Goal: Task Accomplishment & Management: Complete application form

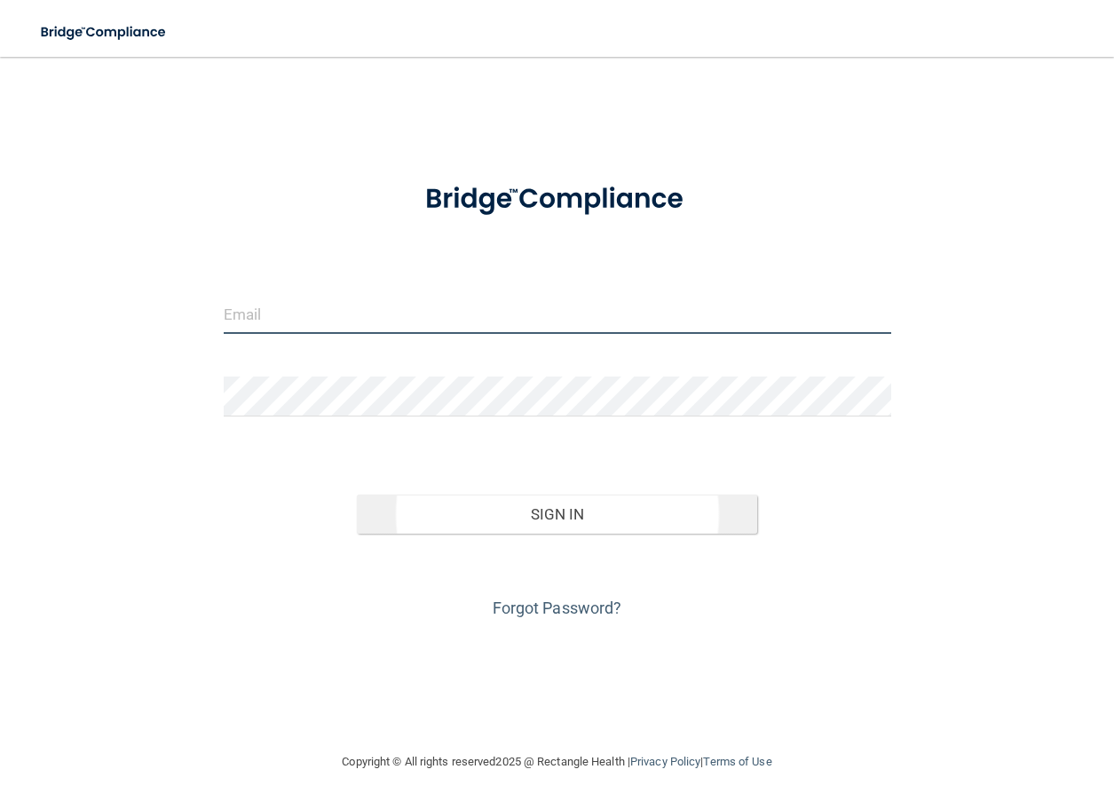
type input "[EMAIL_ADDRESS][DOMAIN_NAME]"
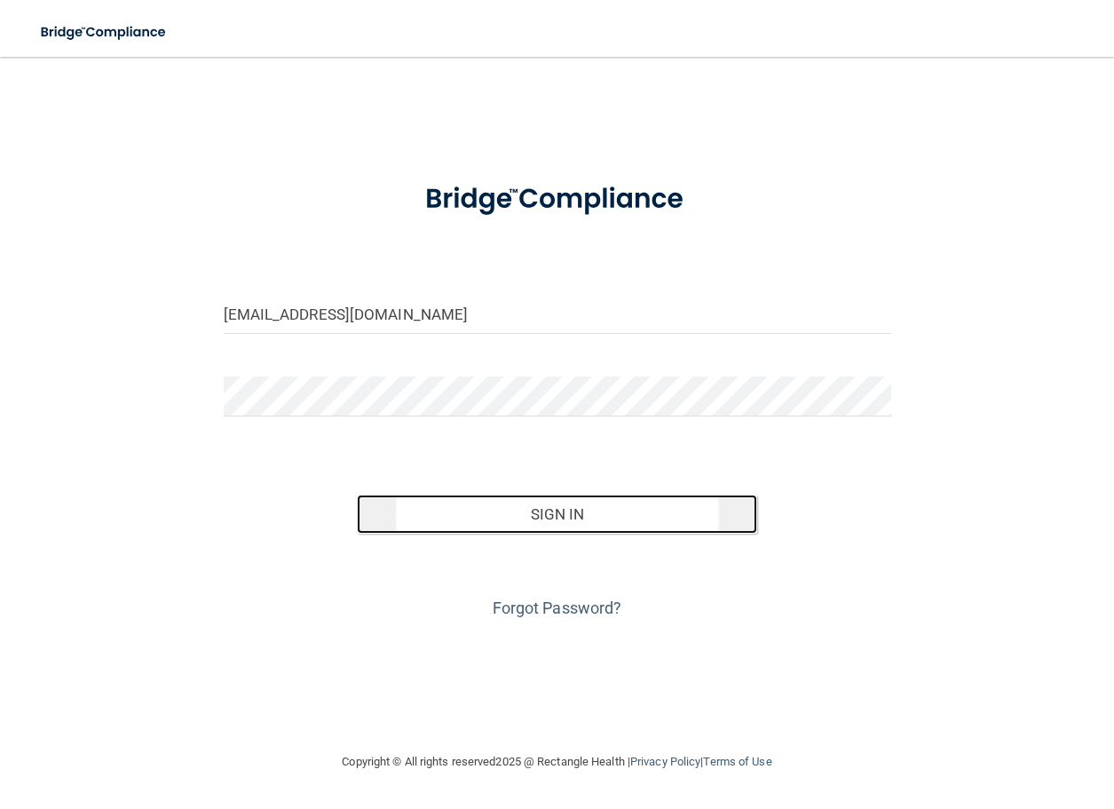
click at [532, 519] on button "Sign In" at bounding box center [557, 513] width 400 height 39
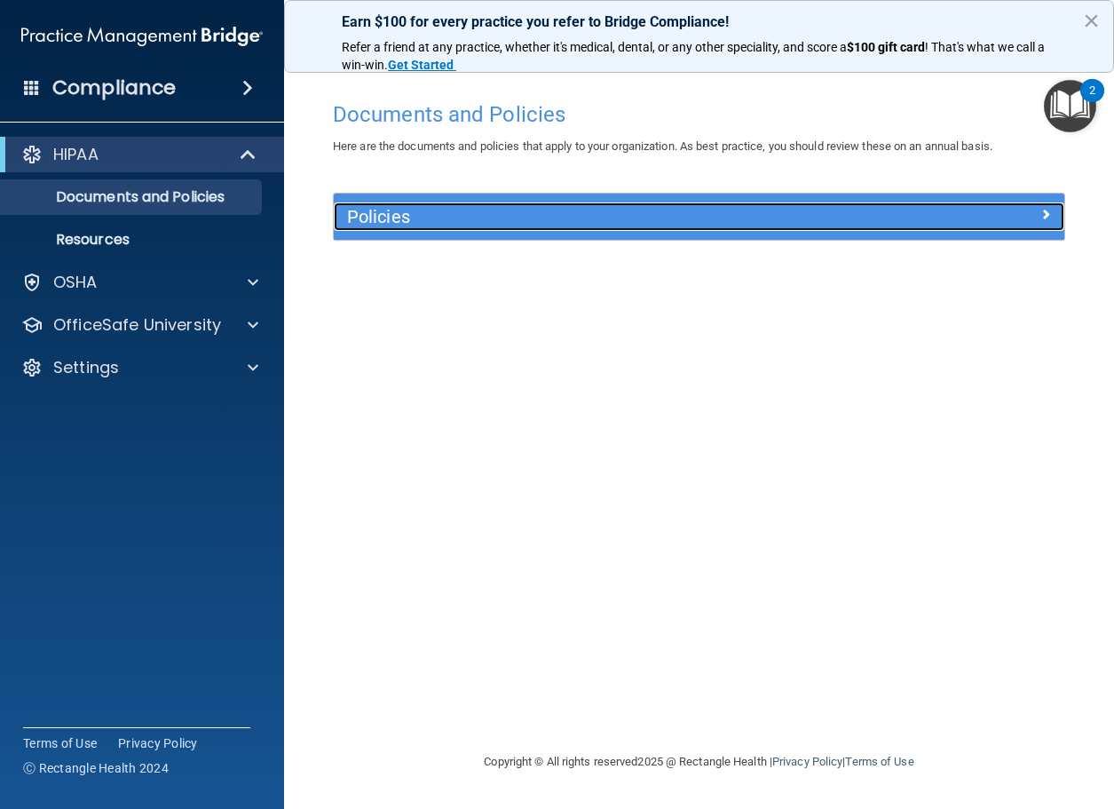
click at [390, 209] on h5 "Policies" at bounding box center [607, 217] width 521 height 20
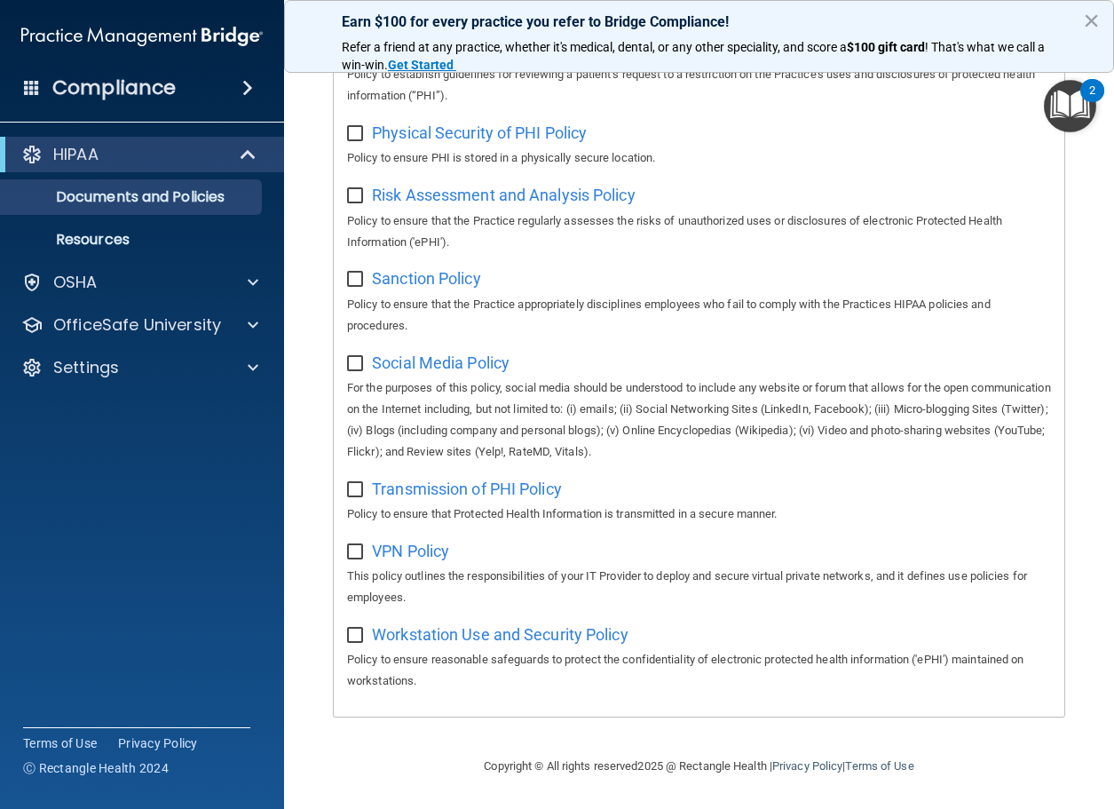
scroll to position [1248, 0]
click at [111, 235] on p "Resources" at bounding box center [133, 240] width 242 height 18
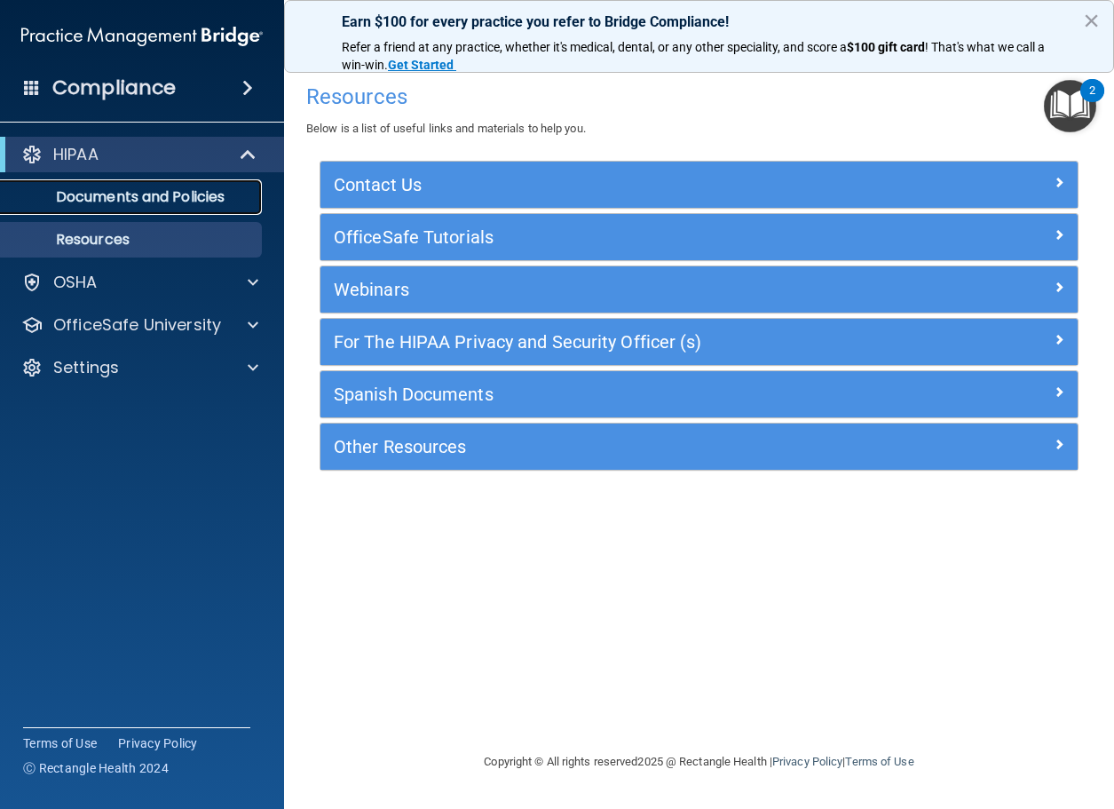
click at [90, 192] on p "Documents and Policies" at bounding box center [133, 197] width 242 height 18
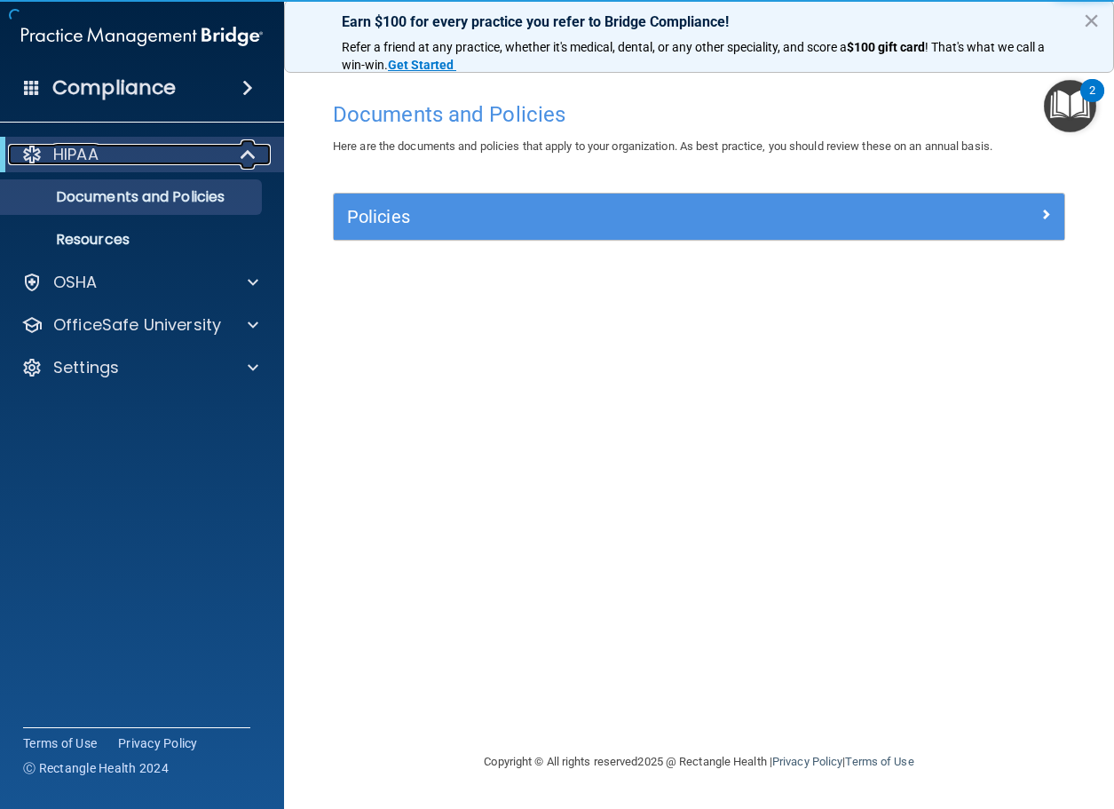
click at [90, 157] on p "HIPAA" at bounding box center [75, 154] width 45 height 21
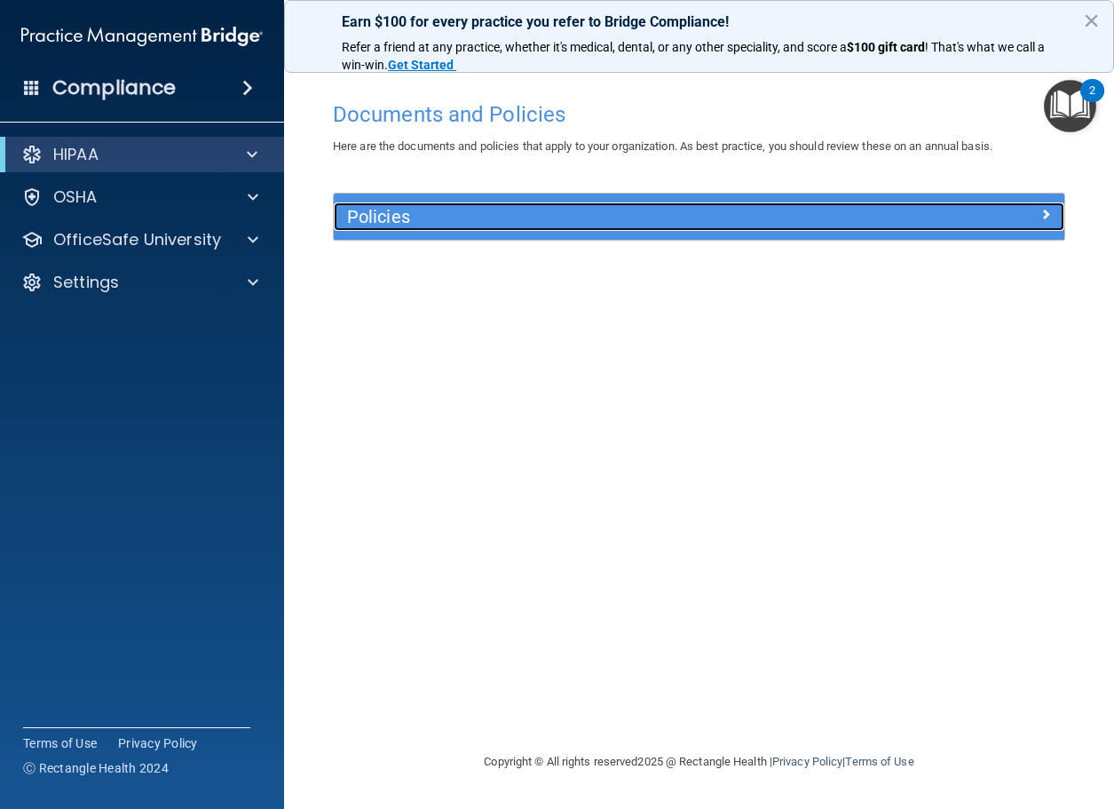
click at [1050, 217] on span at bounding box center [1045, 213] width 11 height 21
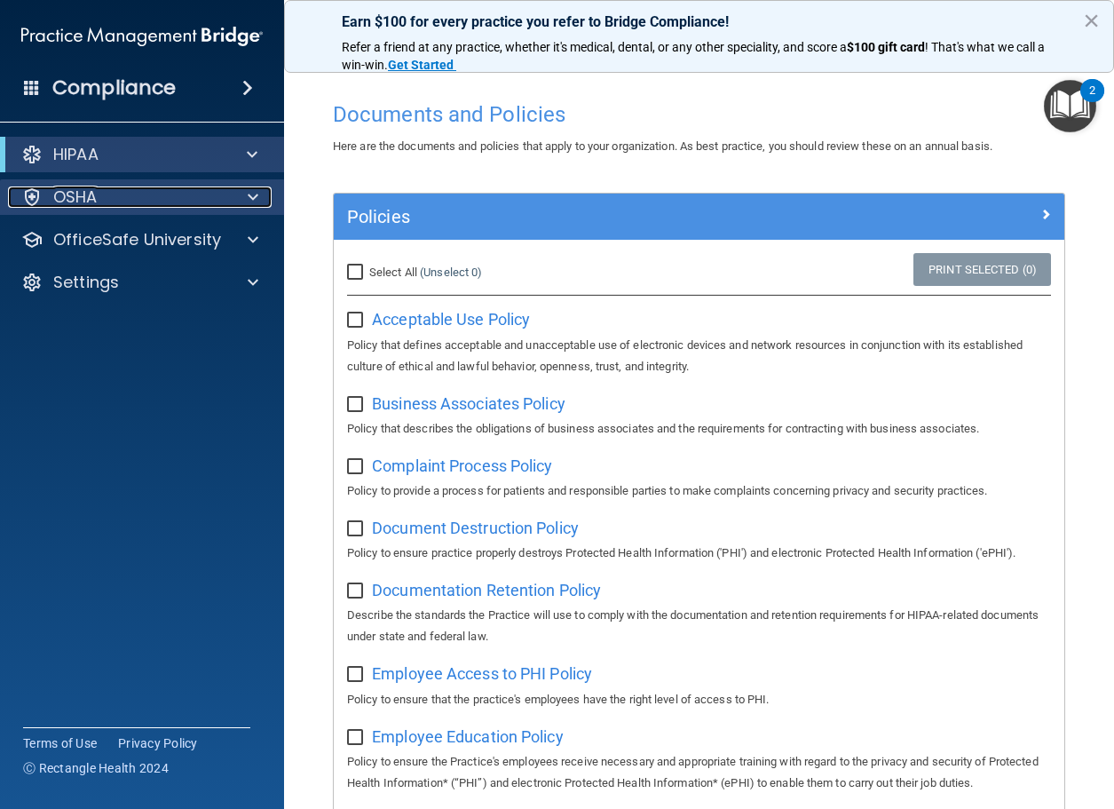
click at [69, 198] on p "OSHA" at bounding box center [75, 196] width 44 height 21
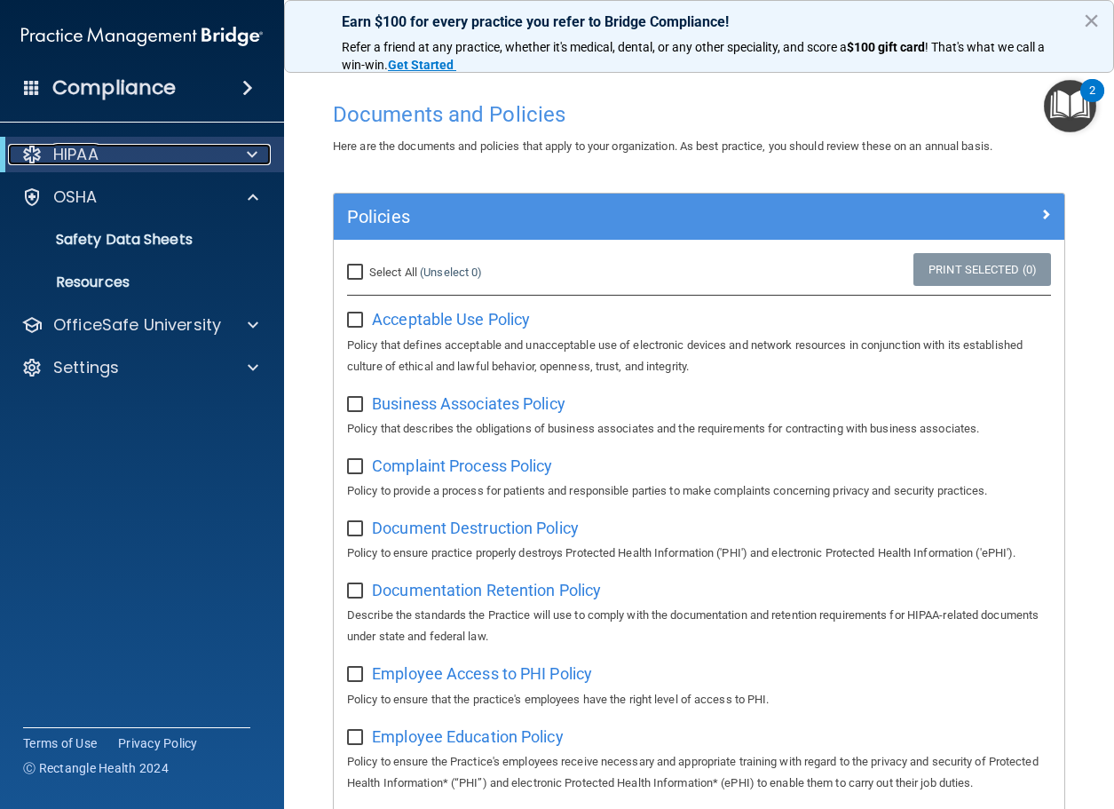
click at [67, 159] on p "HIPAA" at bounding box center [75, 154] width 45 height 21
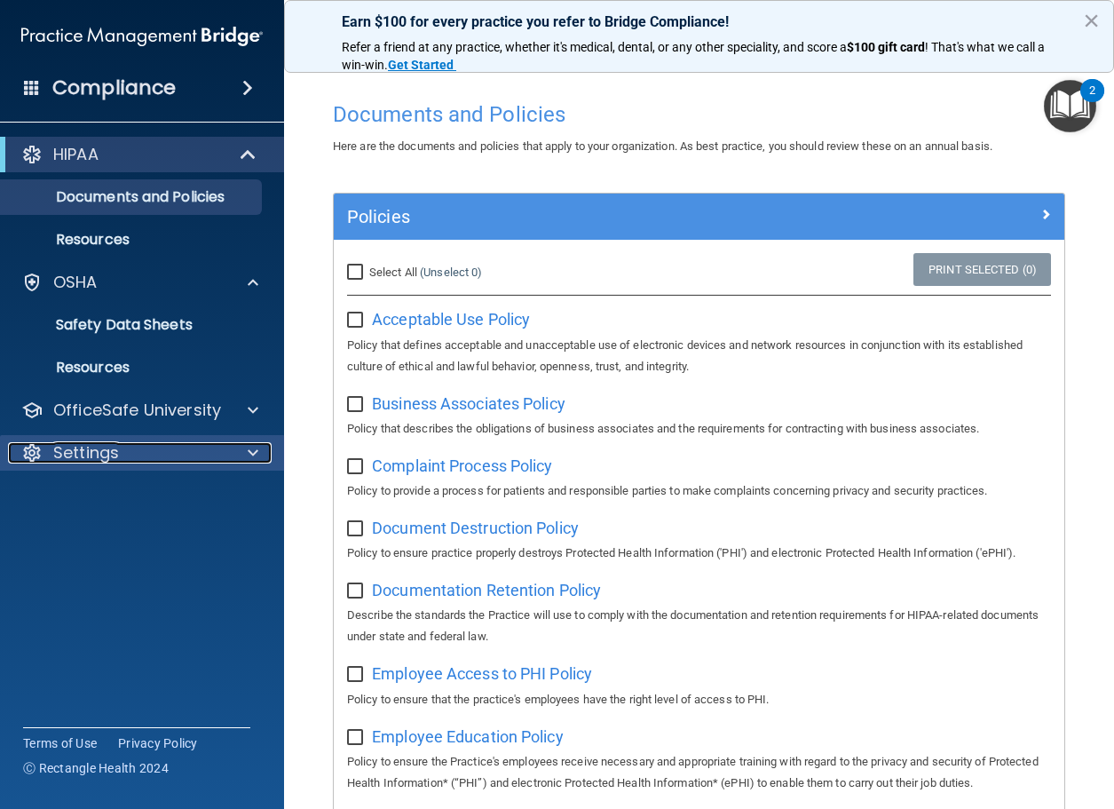
click at [88, 455] on p "Settings" at bounding box center [86, 452] width 66 height 21
click at [85, 454] on p "Settings" at bounding box center [86, 452] width 66 height 21
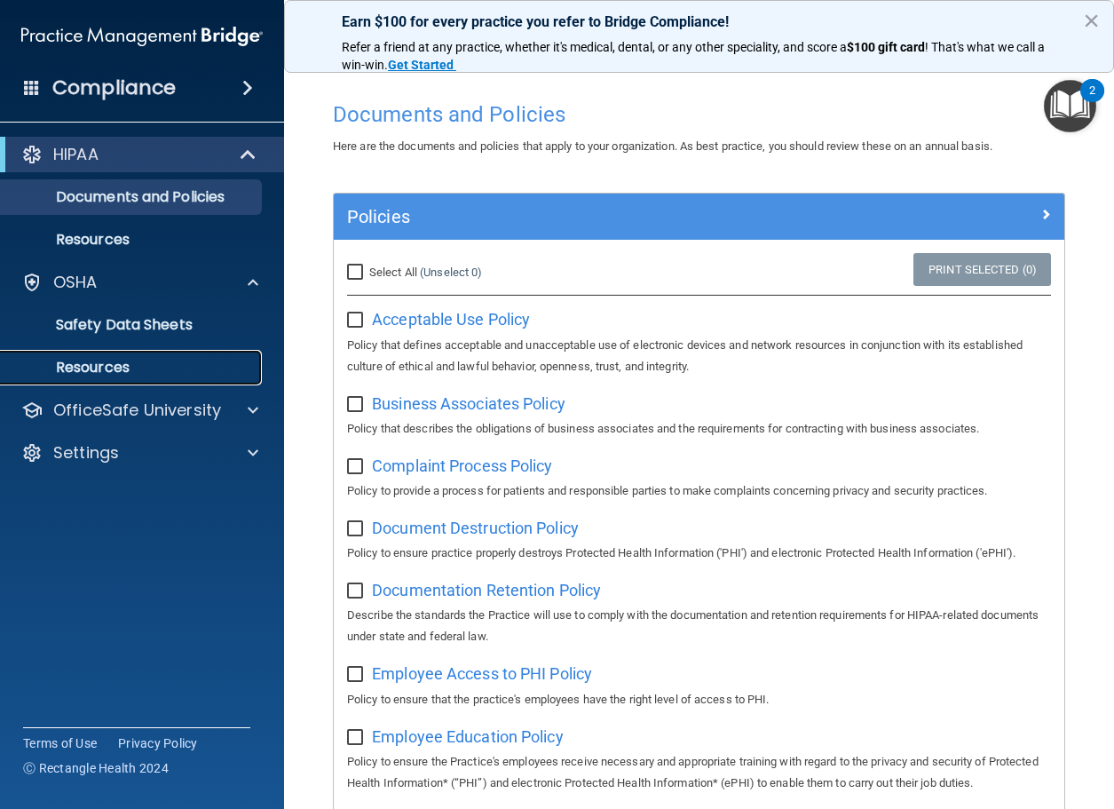
click at [102, 372] on p "Resources" at bounding box center [133, 368] width 242 height 18
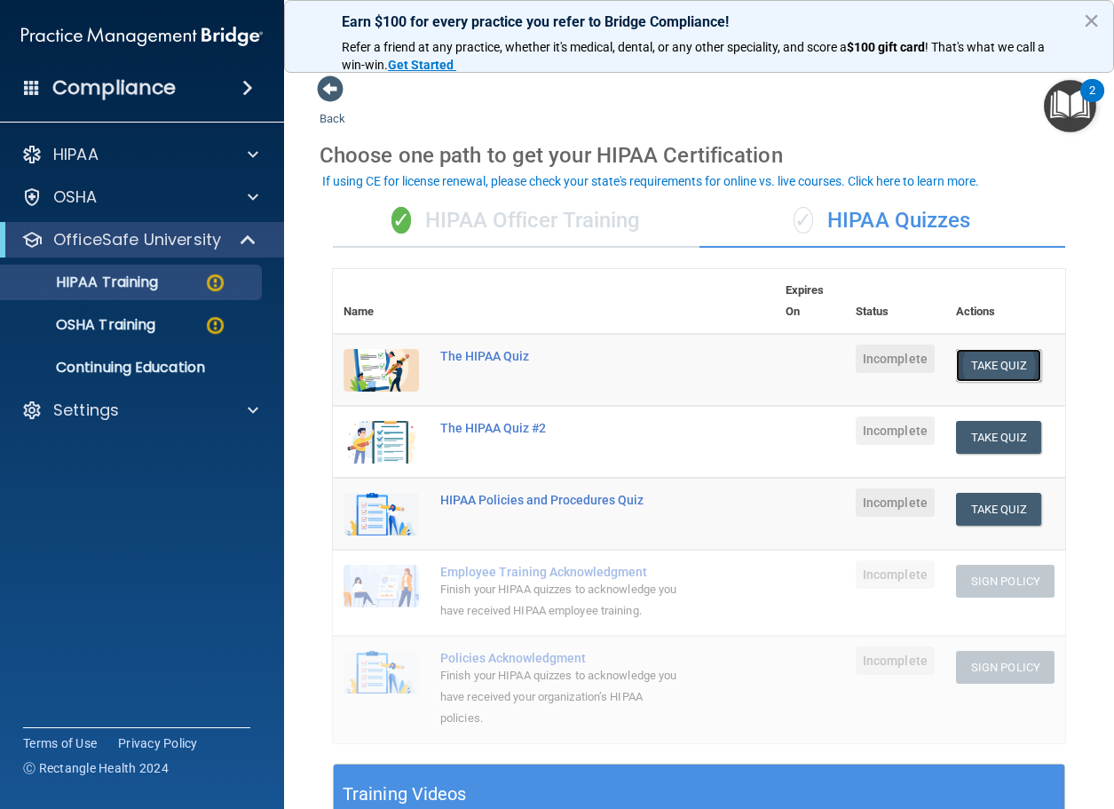
click at [1000, 350] on button "Take Quiz" at bounding box center [998, 365] width 85 height 33
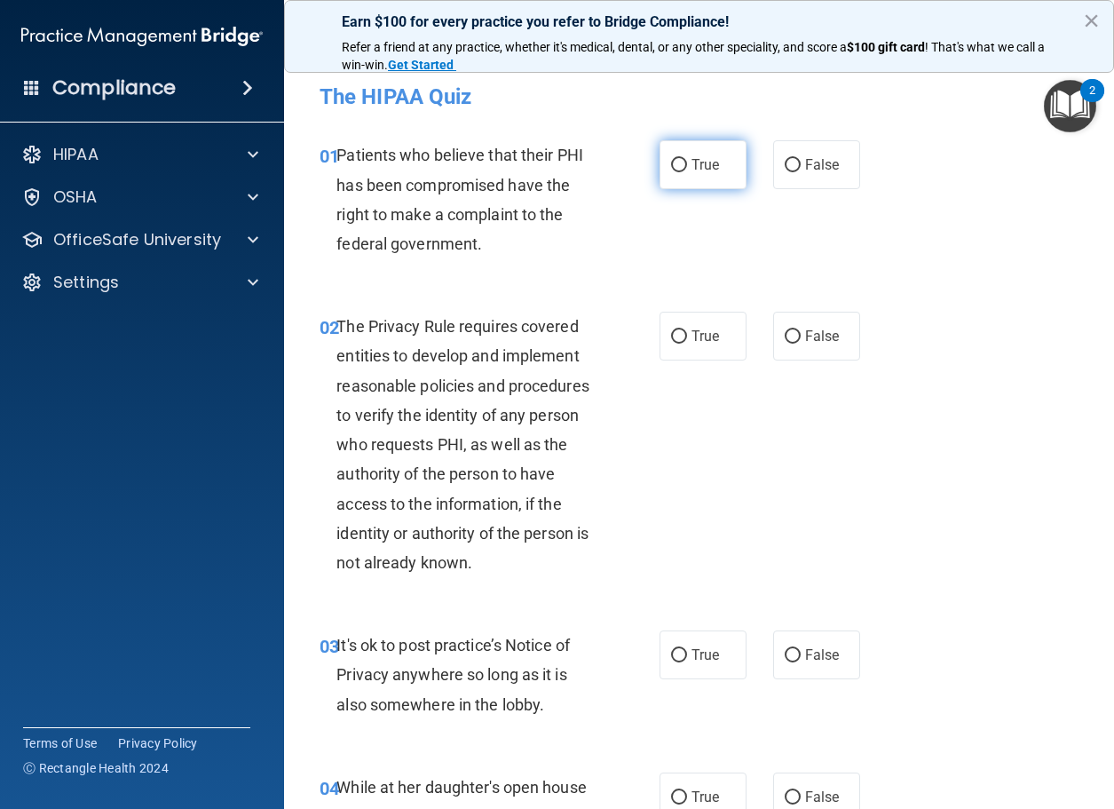
click at [677, 160] on input "True" at bounding box center [679, 165] width 16 height 13
radio input "true"
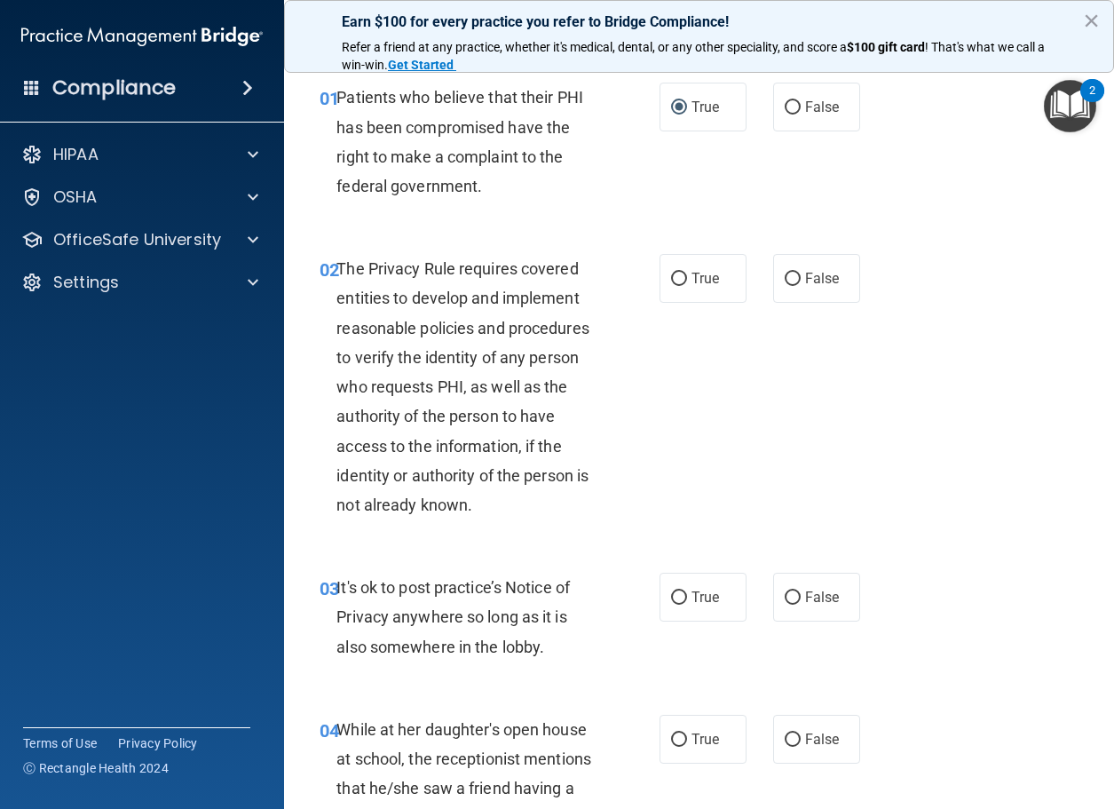
scroll to position [89, 0]
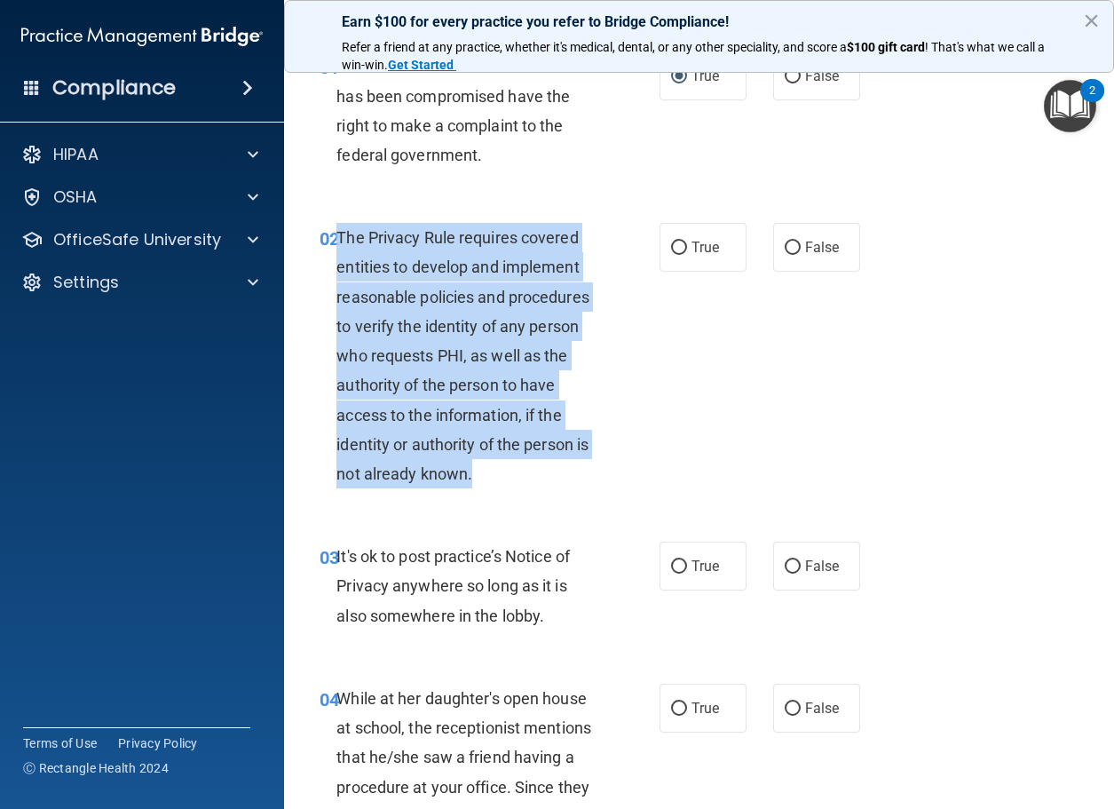
drag, startPoint x: 477, startPoint y: 470, endPoint x: 340, endPoint y: 227, distance: 278.2
click at [340, 227] on div "The Privacy Rule requires covered entities to develop and implement reasonable …" at bounding box center [473, 355] width 274 height 265
copy span "The Privacy Rule requires covered entities to develop and implement reasonable …"
drag, startPoint x: 312, startPoint y: 457, endPoint x: 326, endPoint y: 451, distance: 14.7
click at [312, 457] on div "02 The Privacy Rule requires covered entities to develop and implement reasonab…" at bounding box center [489, 360] width 393 height 274
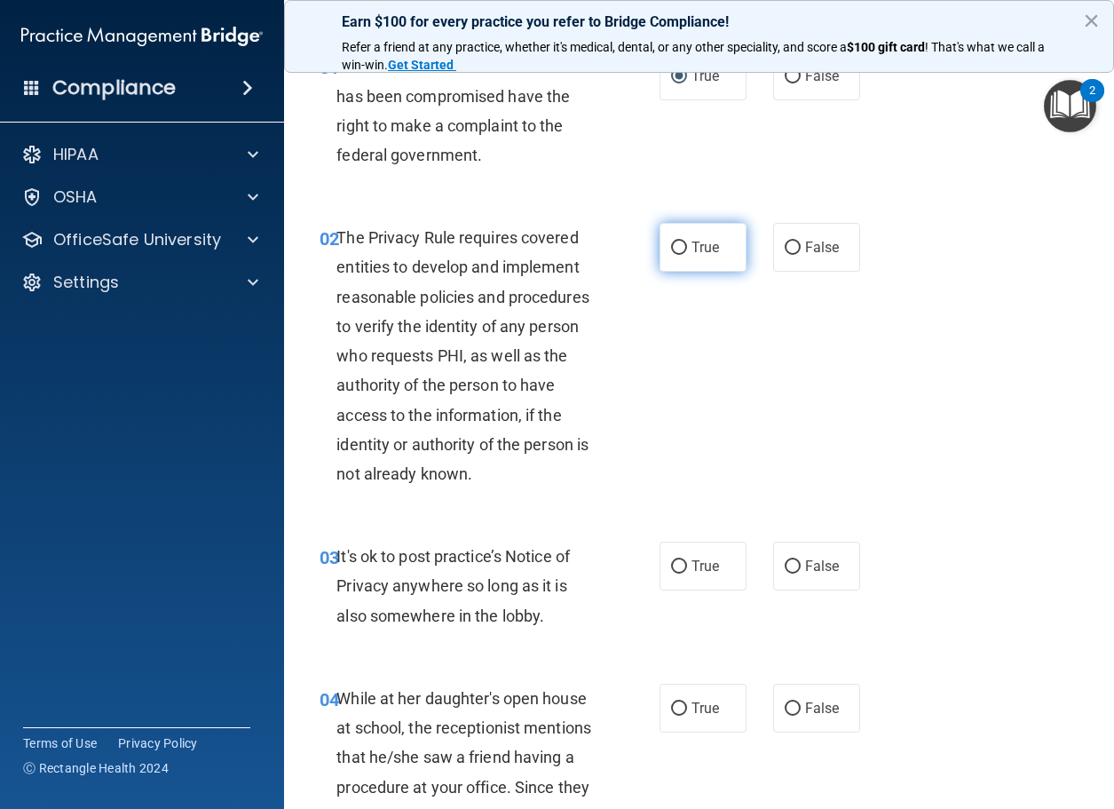
click at [671, 248] on input "True" at bounding box center [679, 247] width 16 height 13
radio input "true"
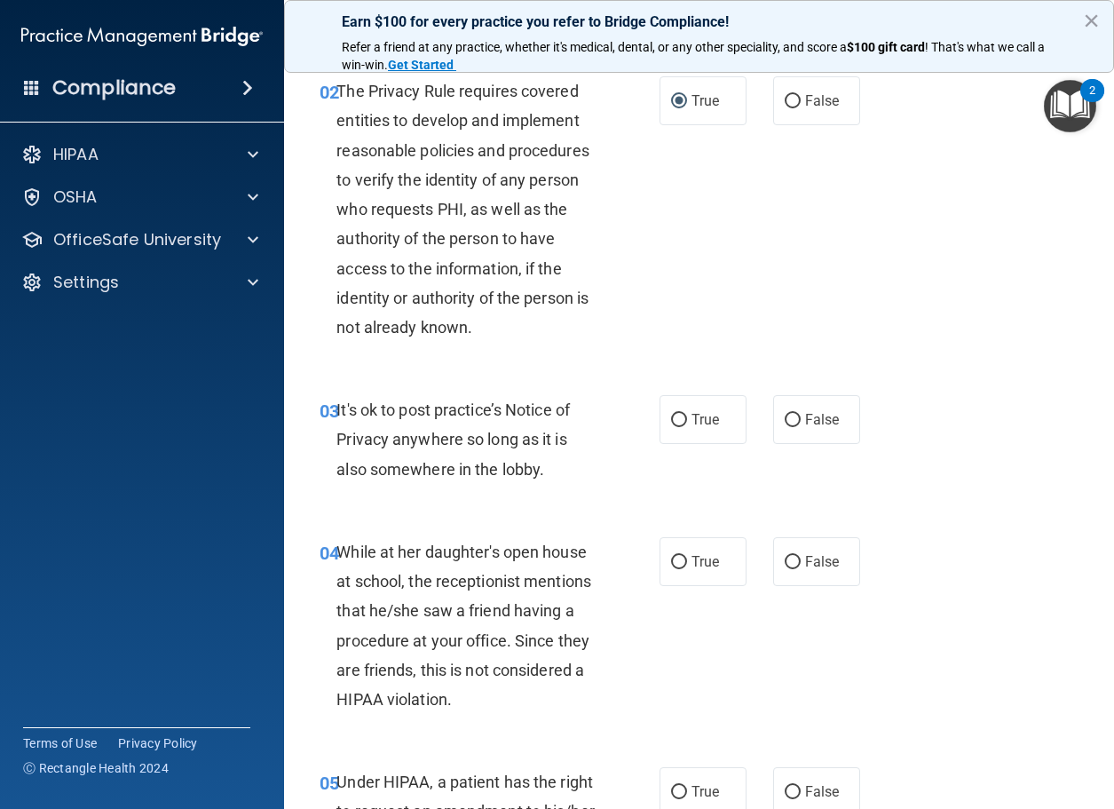
scroll to position [266, 0]
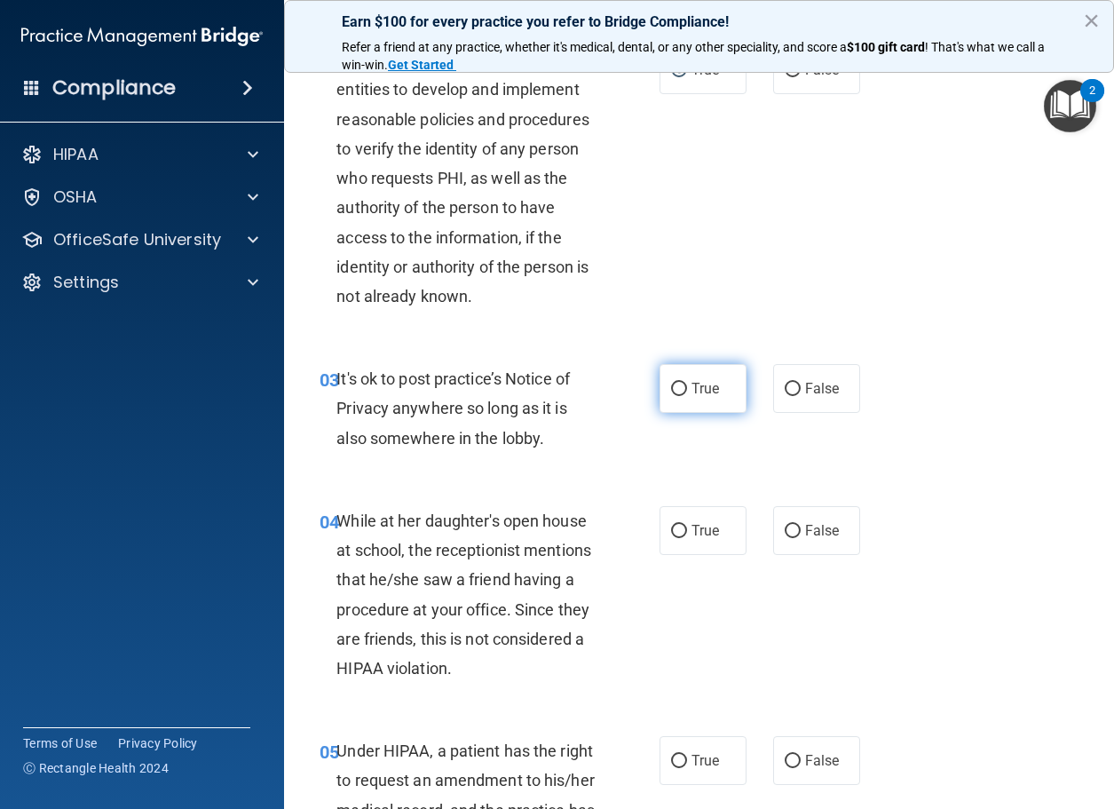
click at [710, 389] on span "True" at bounding box center [705, 388] width 28 height 17
click at [687, 389] on input "True" at bounding box center [679, 389] width 16 height 13
radio input "true"
click at [805, 536] on span "False" at bounding box center [822, 530] width 35 height 17
click at [801, 536] on input "False" at bounding box center [793, 531] width 16 height 13
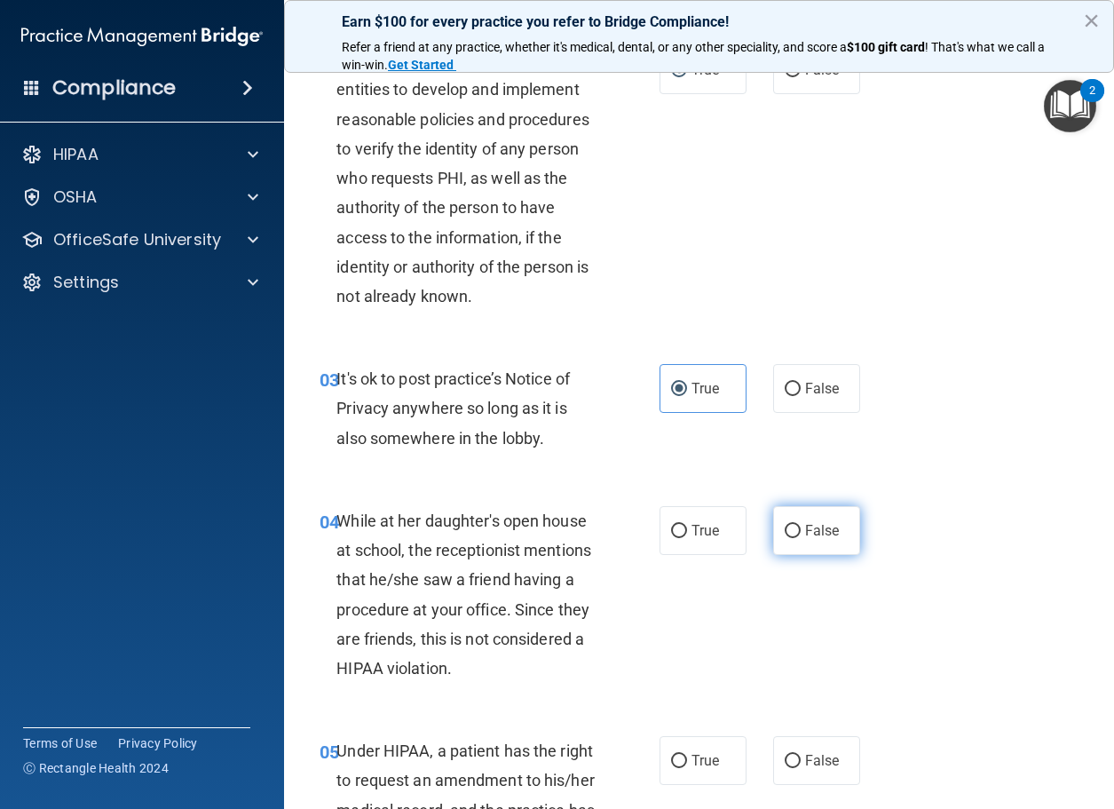
radio input "true"
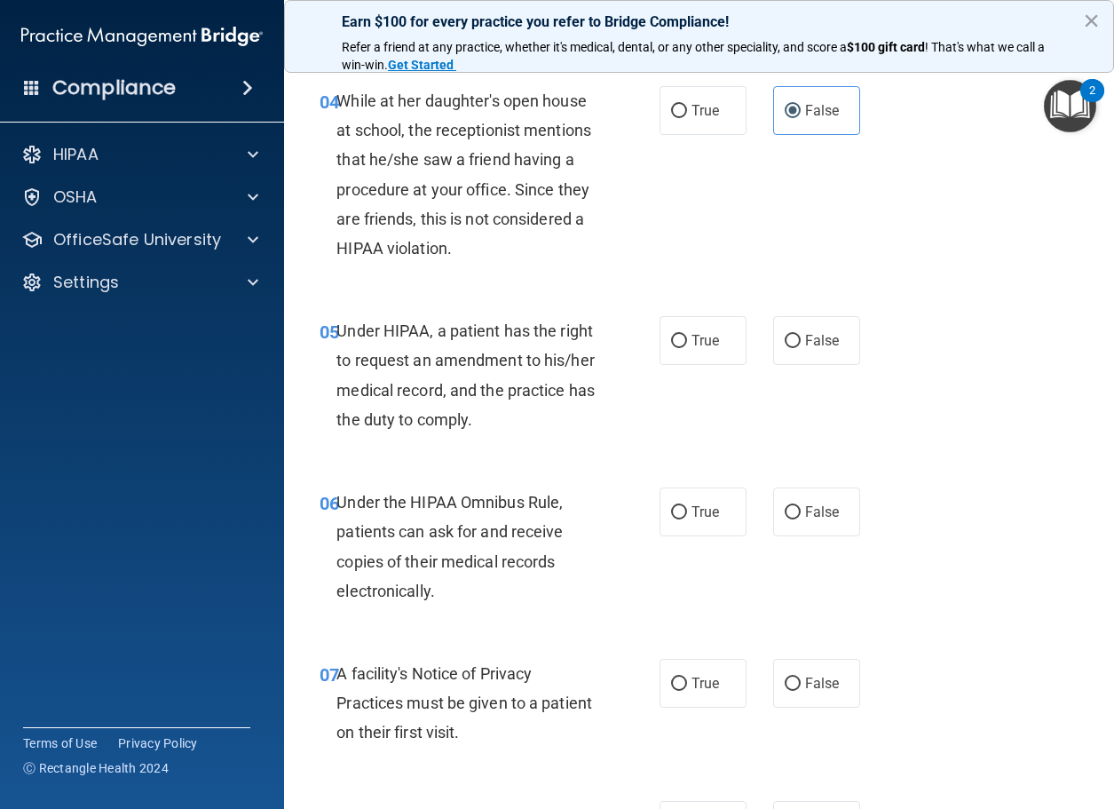
scroll to position [710, 0]
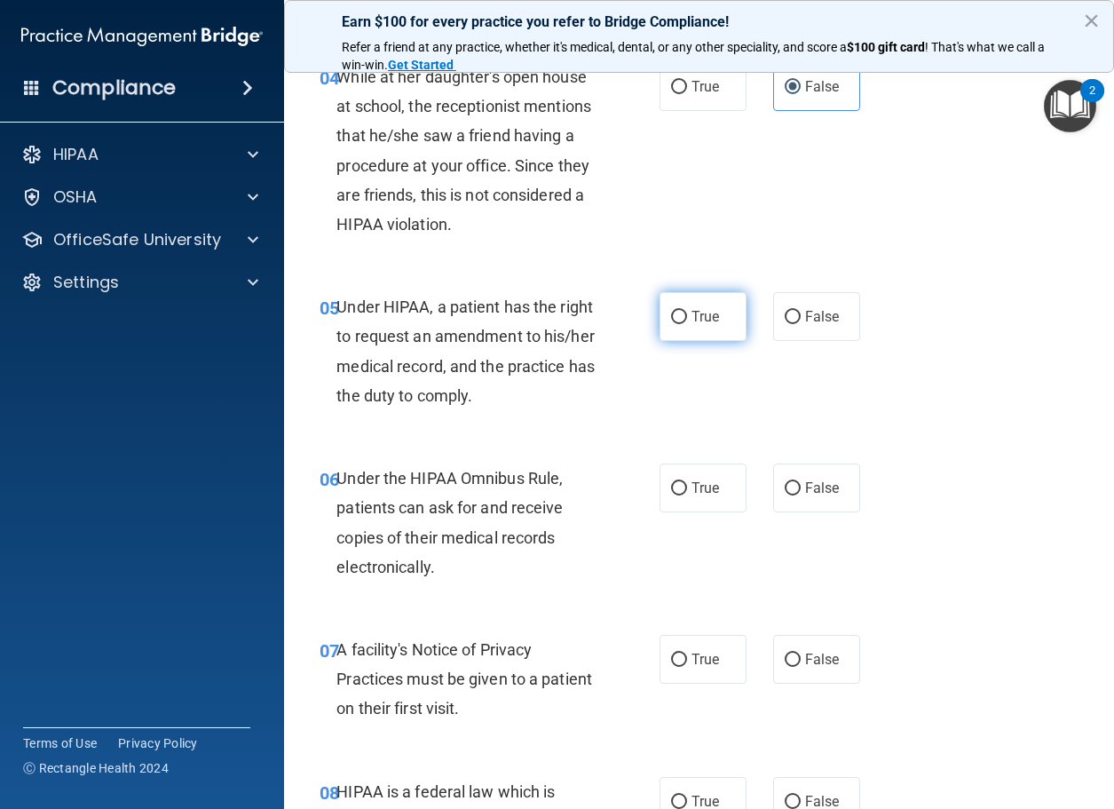
click at [691, 312] on span "True" at bounding box center [705, 316] width 28 height 17
click at [686, 312] on input "True" at bounding box center [679, 317] width 16 height 13
radio input "true"
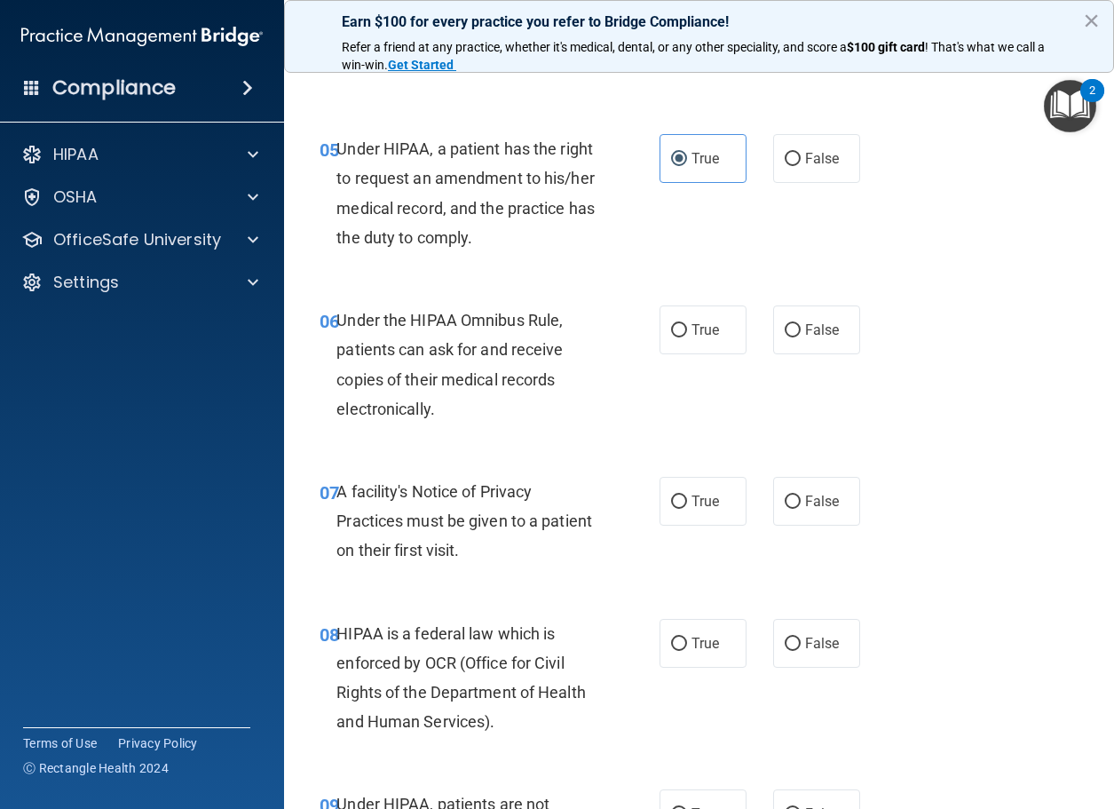
scroll to position [888, 0]
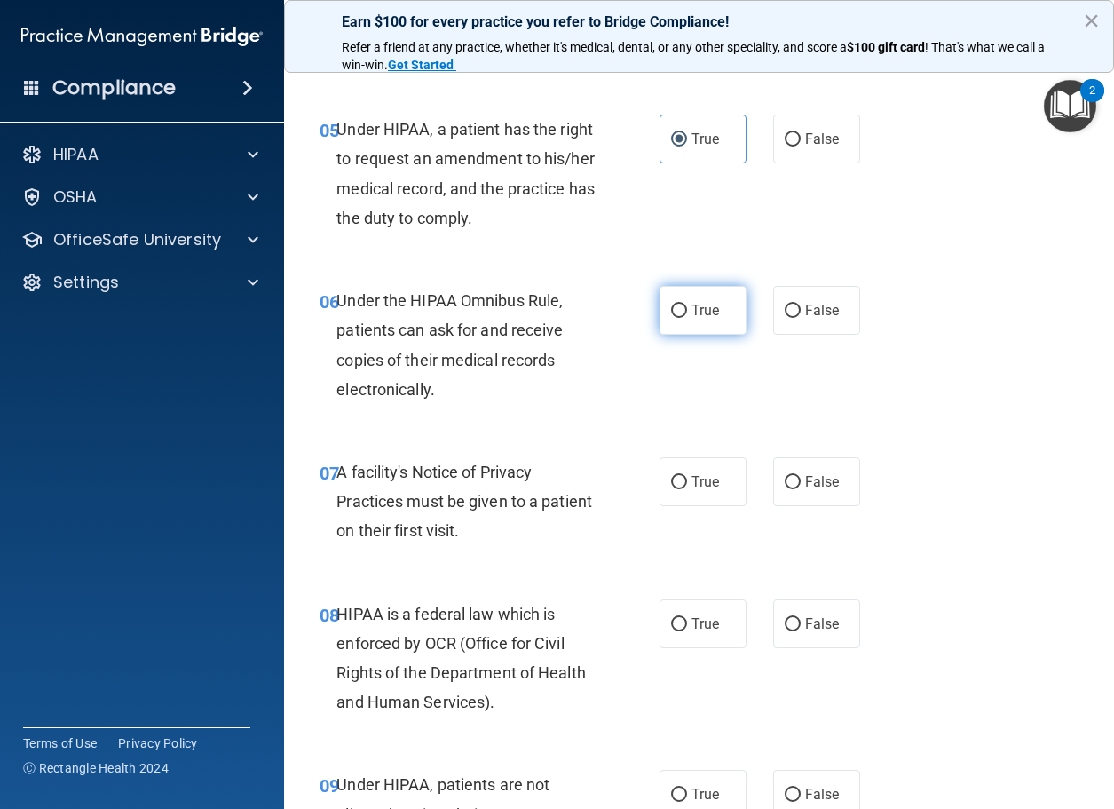
click at [695, 312] on span "True" at bounding box center [705, 310] width 28 height 17
click at [687, 312] on input "True" at bounding box center [679, 310] width 16 height 13
radio input "true"
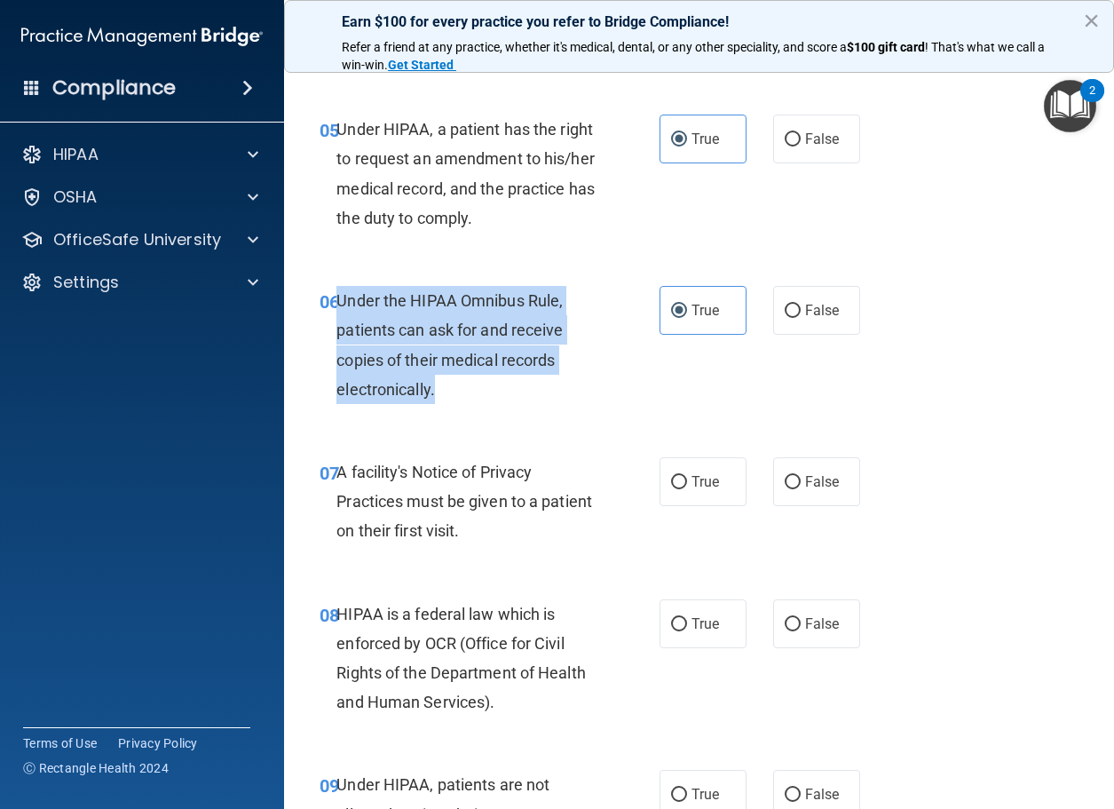
drag, startPoint x: 500, startPoint y: 389, endPoint x: 336, endPoint y: 294, distance: 189.7
click at [336, 294] on div "Under the HIPAA Omnibus Rule, patients can ask for and receive copies of their …" at bounding box center [473, 345] width 274 height 118
copy span "Under the HIPAA Omnibus Rule, patients can ask for and receive copies of their …"
click at [462, 400] on div "Under the HIPAA Omnibus Rule, patients can ask for and receive copies of their …" at bounding box center [473, 345] width 274 height 118
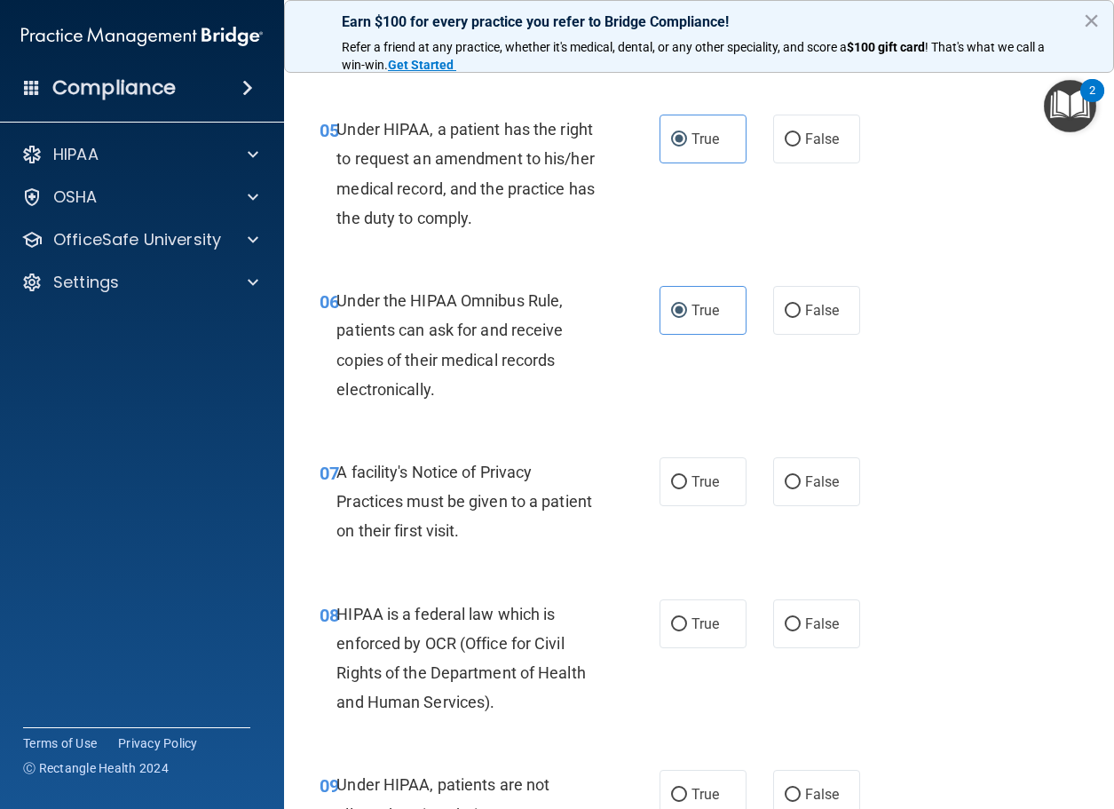
click at [462, 396] on div "Under the HIPAA Omnibus Rule, patients can ask for and receive copies of their …" at bounding box center [473, 345] width 274 height 118
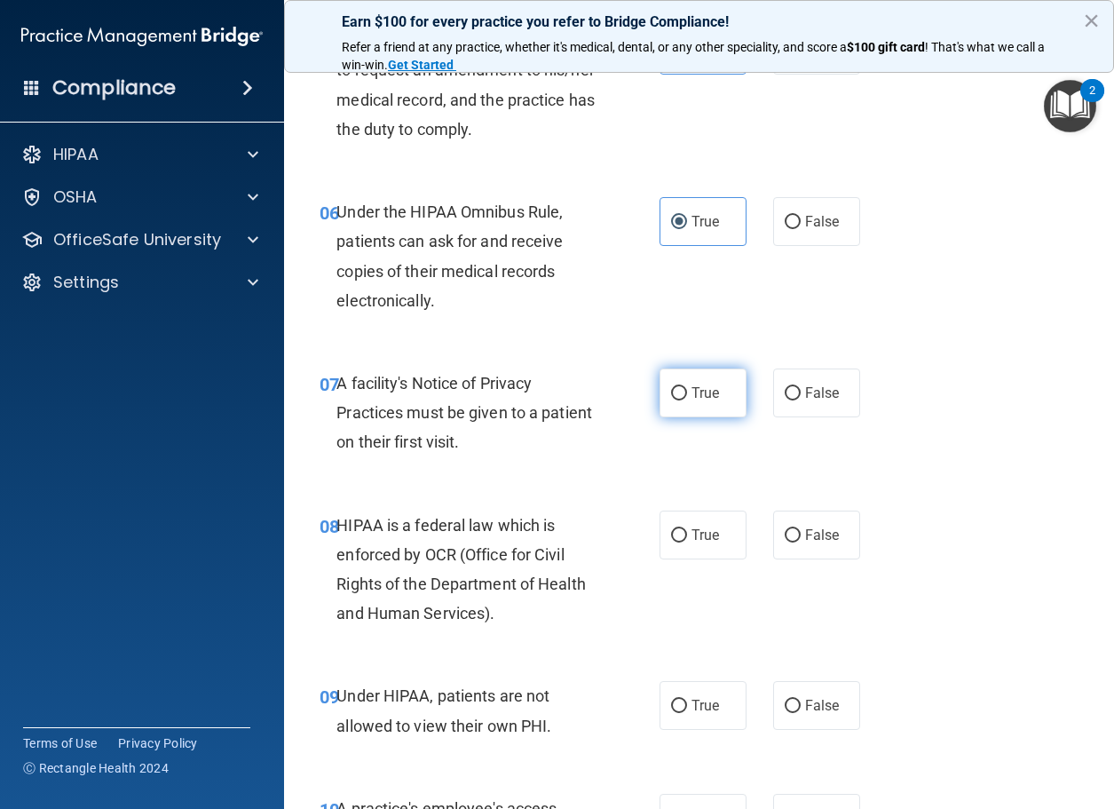
click at [695, 402] on label "True" at bounding box center [703, 392] width 87 height 49
click at [687, 400] on input "True" at bounding box center [679, 393] width 16 height 13
radio input "true"
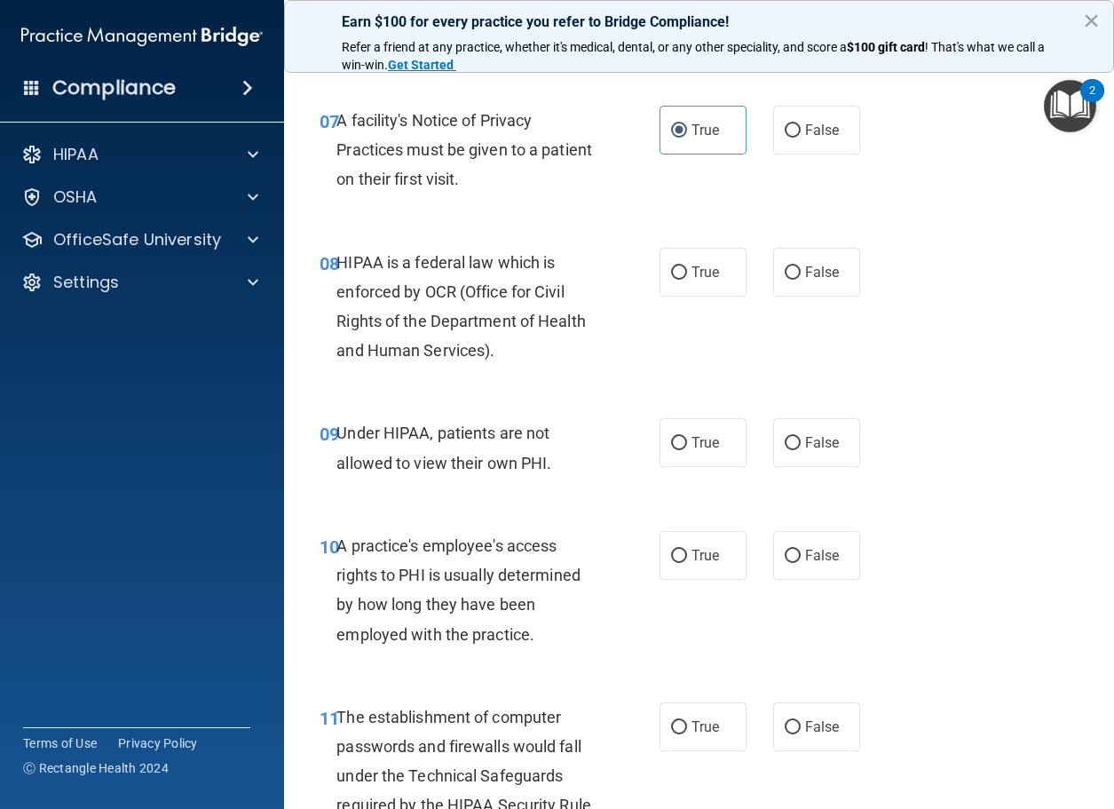
scroll to position [1243, 0]
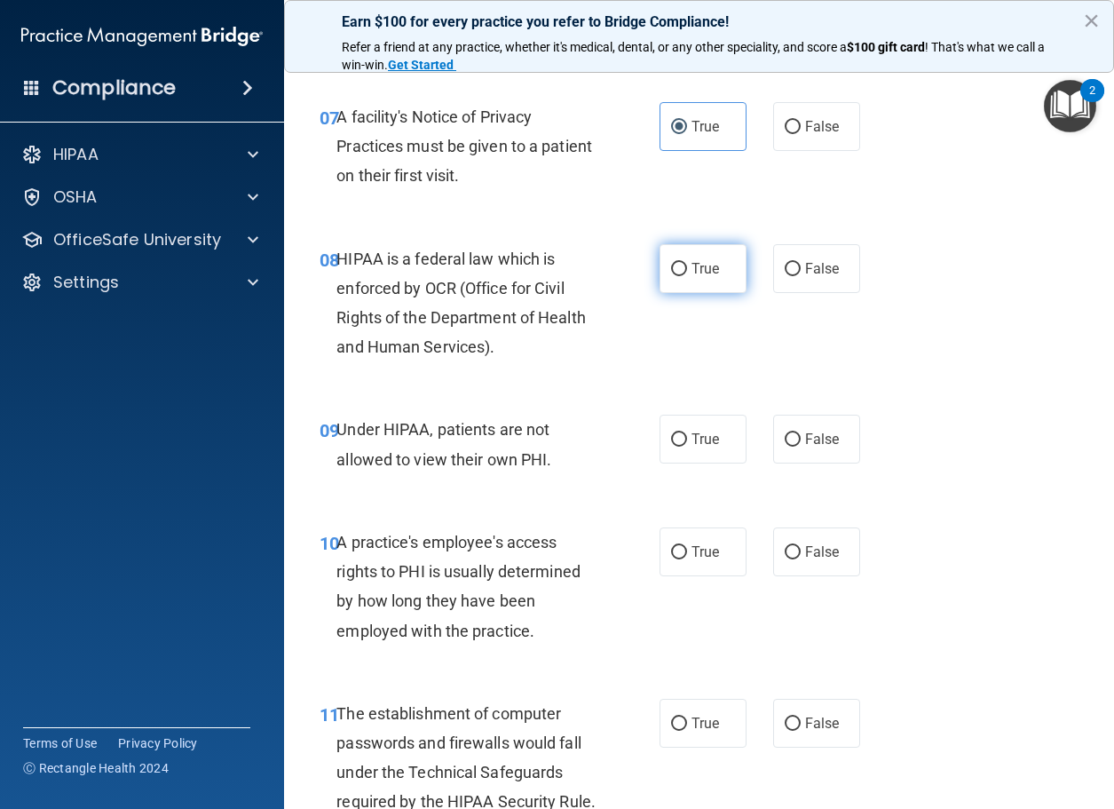
click at [677, 280] on label "True" at bounding box center [703, 268] width 87 height 49
click at [677, 276] on input "True" at bounding box center [679, 269] width 16 height 13
radio input "true"
click at [785, 442] on input "False" at bounding box center [793, 439] width 16 height 13
radio input "true"
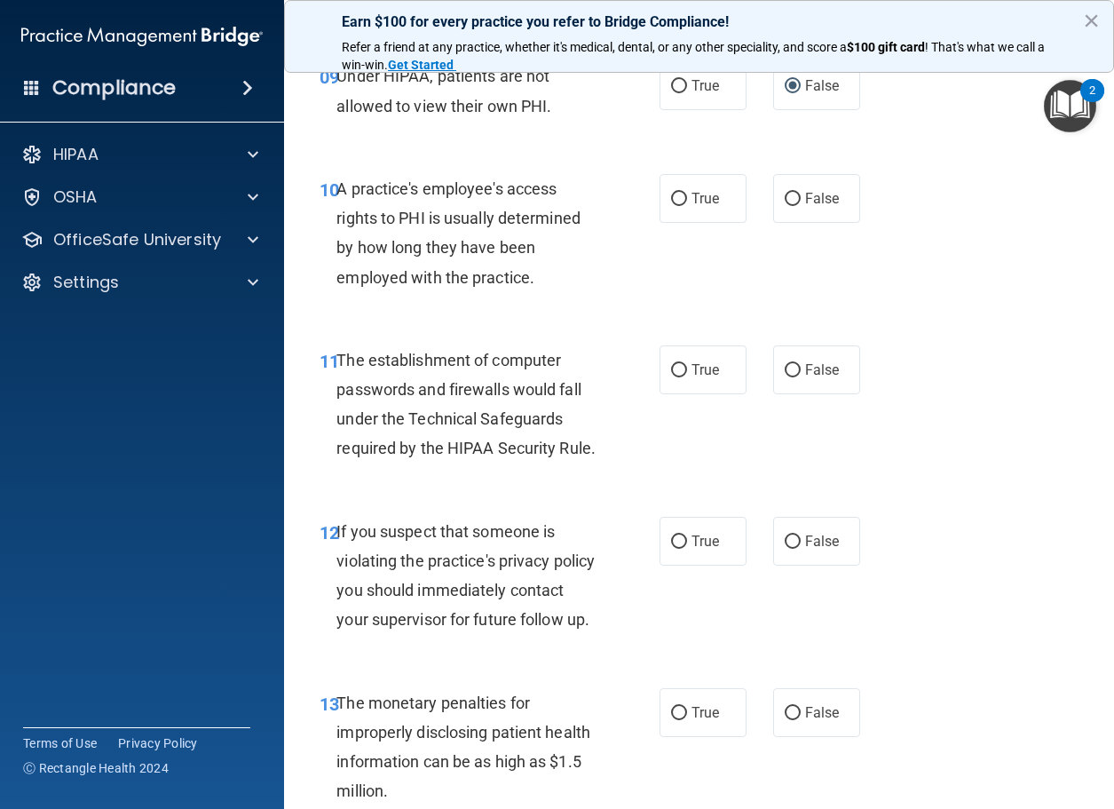
scroll to position [1598, 0]
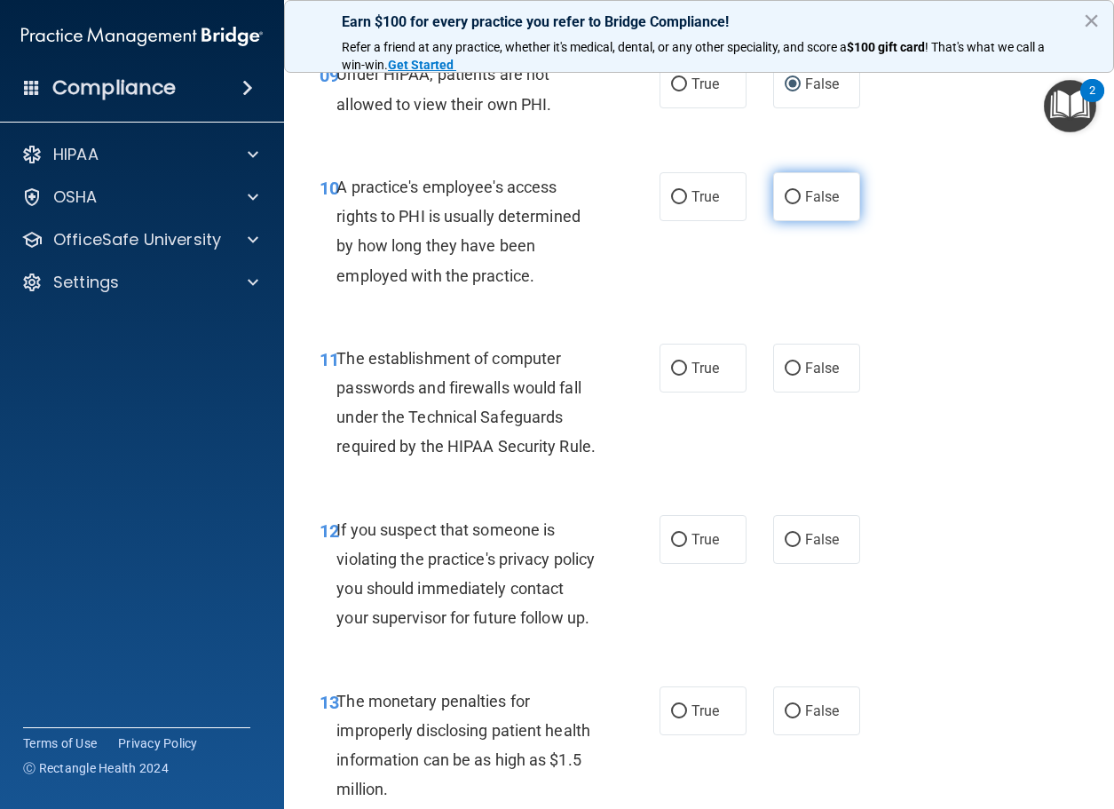
click at [796, 206] on label "False" at bounding box center [816, 196] width 87 height 49
click at [796, 204] on input "False" at bounding box center [793, 197] width 16 height 13
radio input "true"
